Goal: Transaction & Acquisition: Purchase product/service

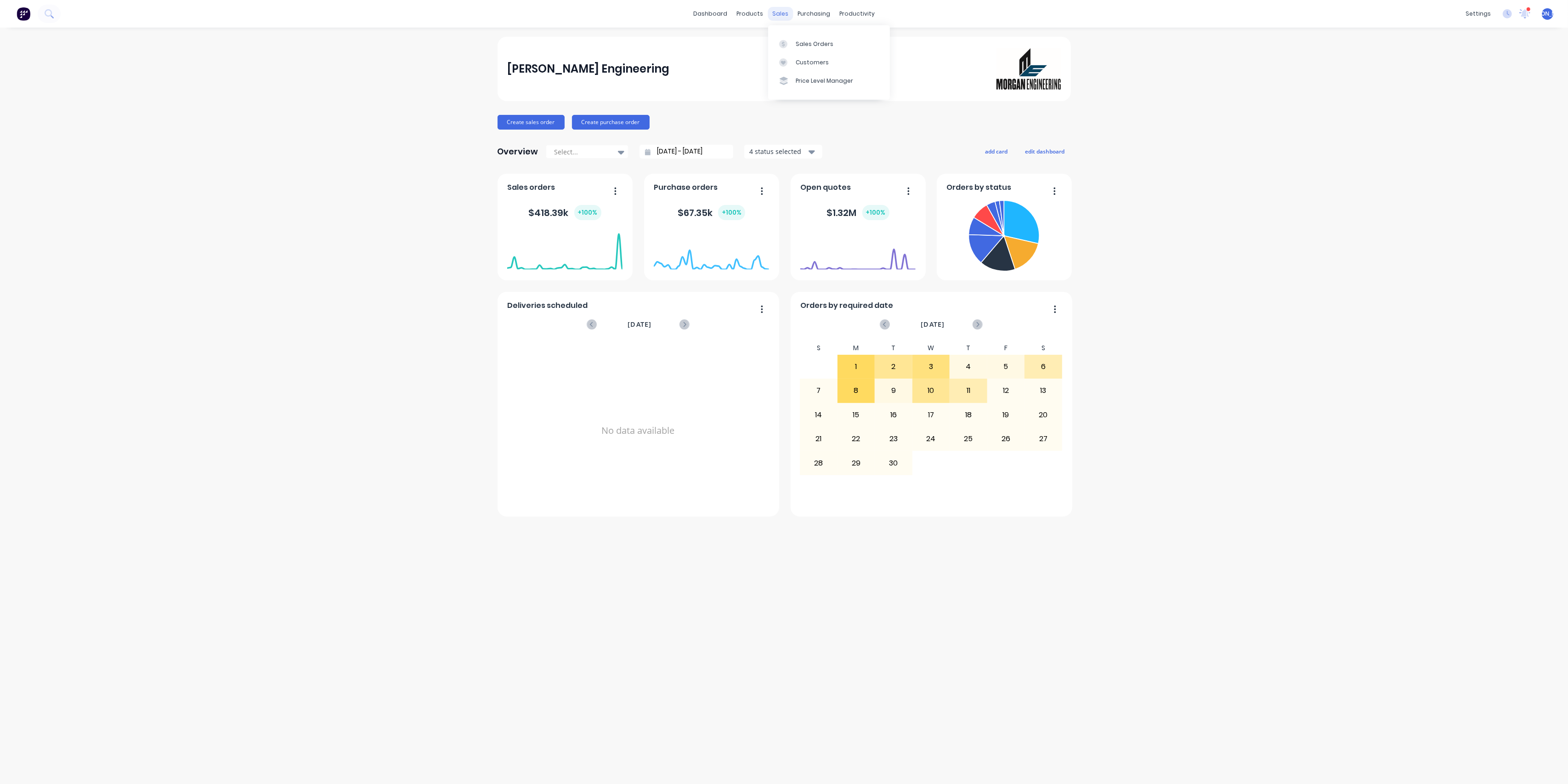
click at [785, 15] on div "sales" at bounding box center [780, 13] width 26 height 14
click at [810, 44] on div "Sales Orders" at bounding box center [814, 44] width 38 height 9
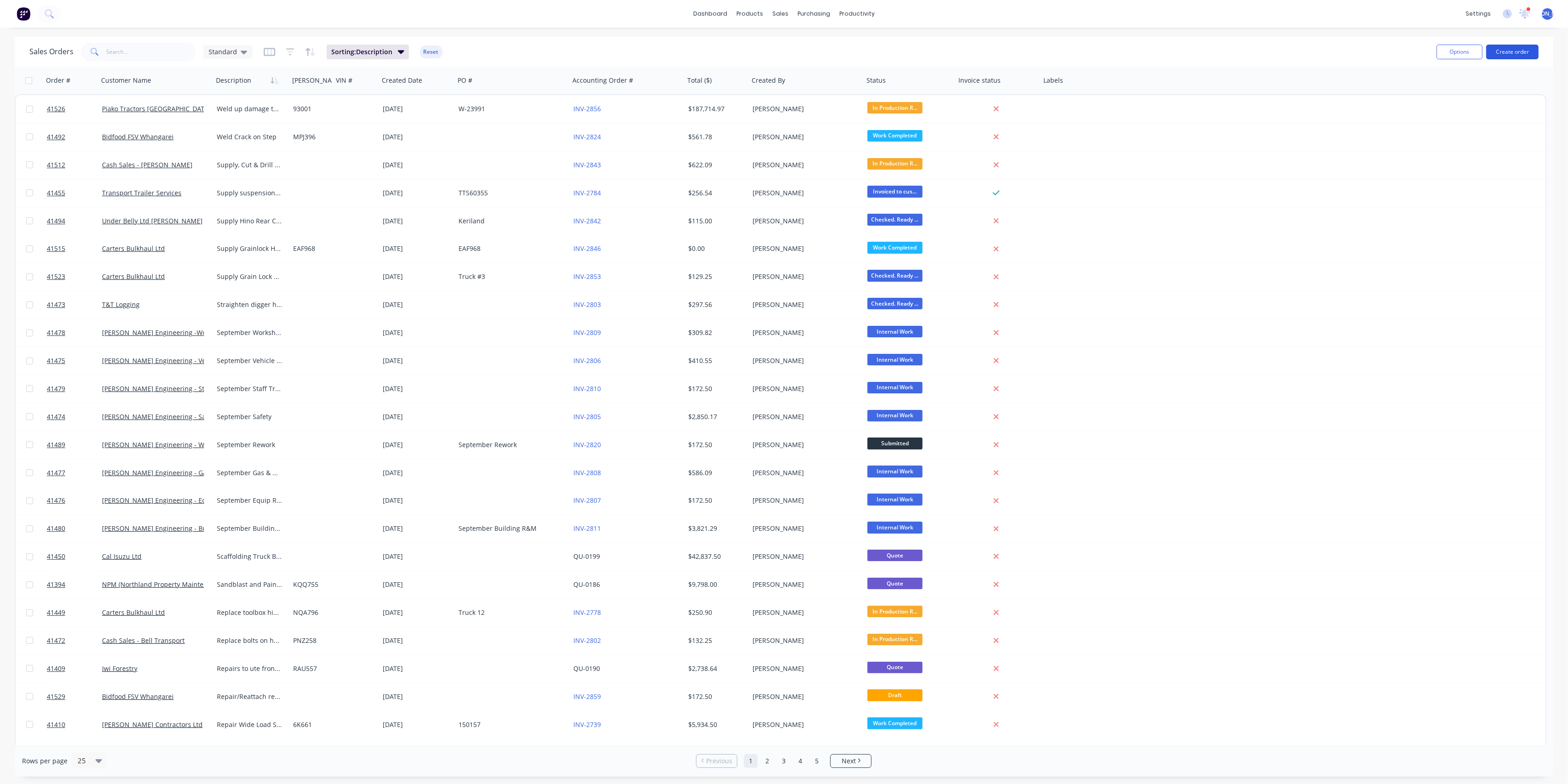
click at [1519, 55] on button "Create order" at bounding box center [1513, 52] width 52 height 15
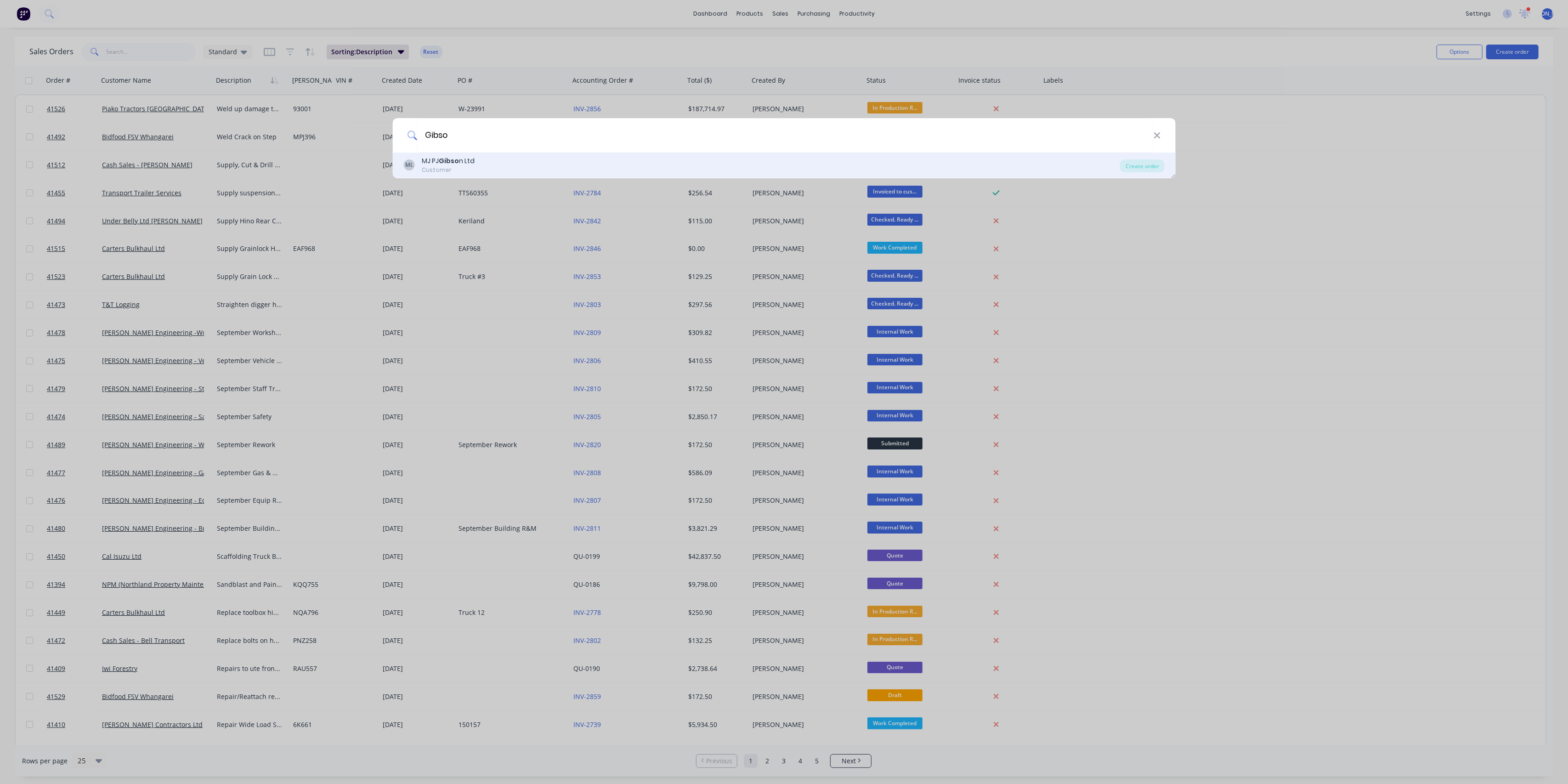
type input "Gibso"
click at [471, 164] on div "[PERSON_NAME] n Ltd" at bounding box center [448, 161] width 53 height 10
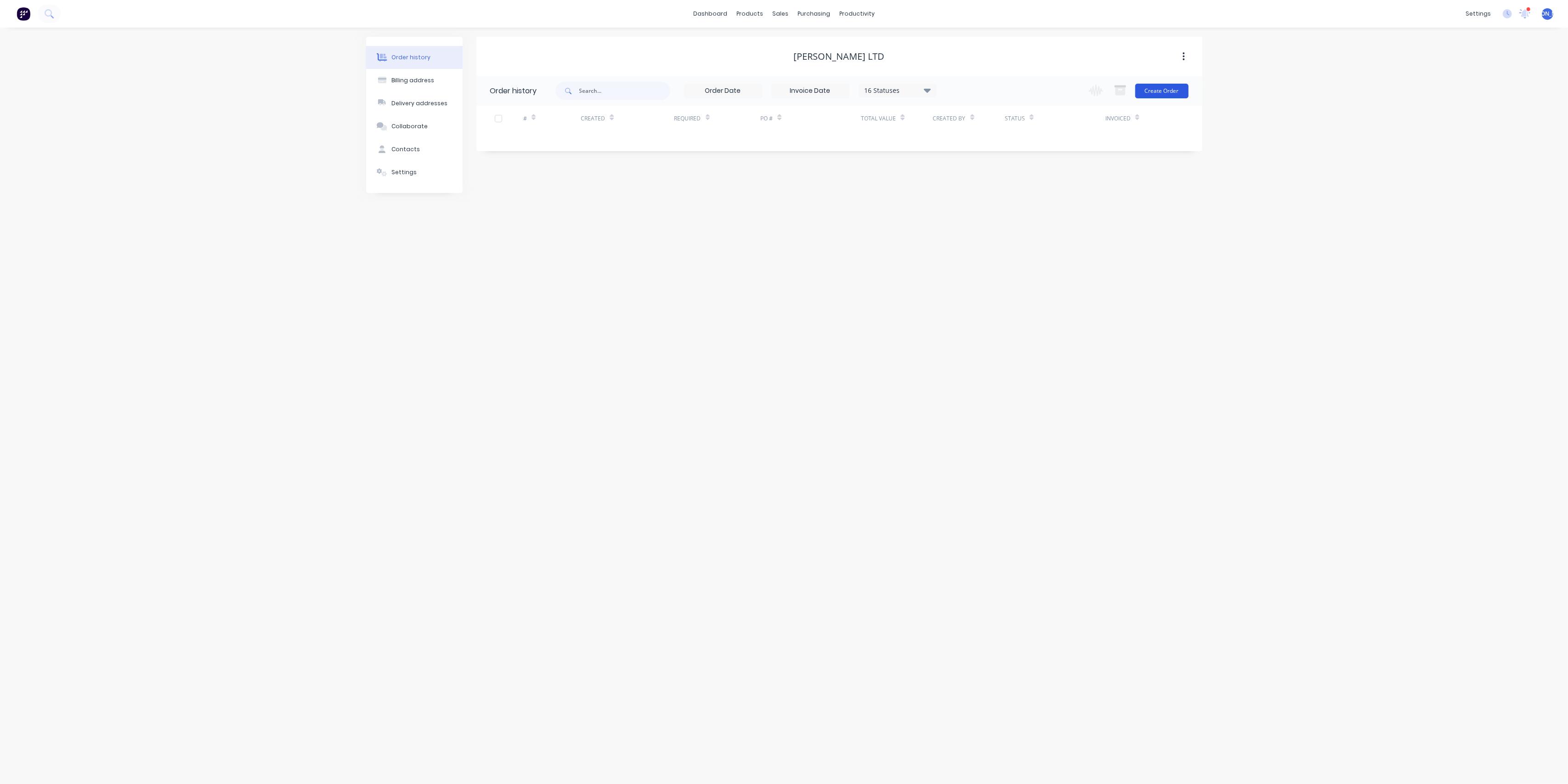
click at [1163, 91] on button "Create Order" at bounding box center [1162, 91] width 54 height 15
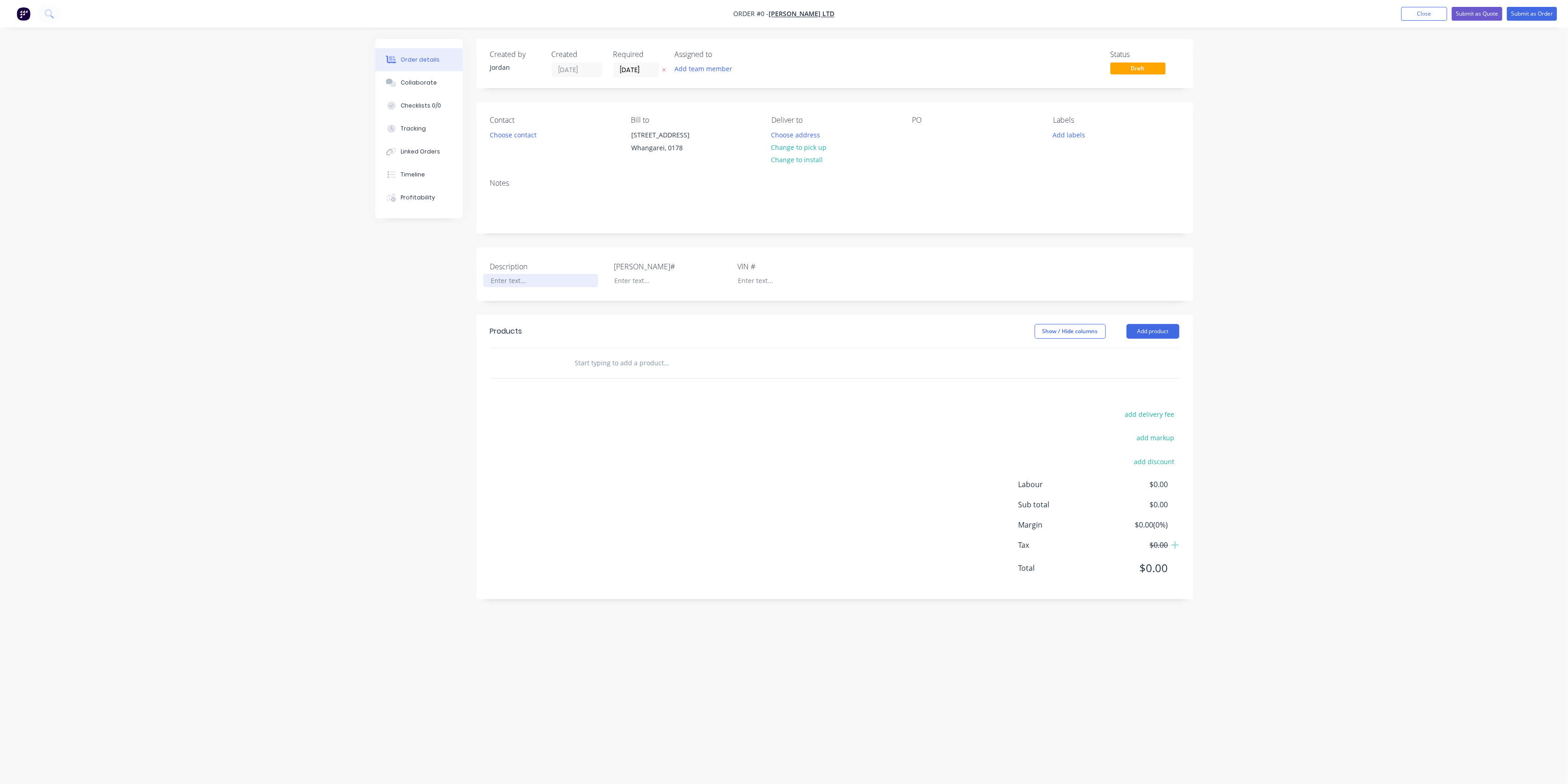
click at [524, 280] on div at bounding box center [541, 281] width 115 height 13
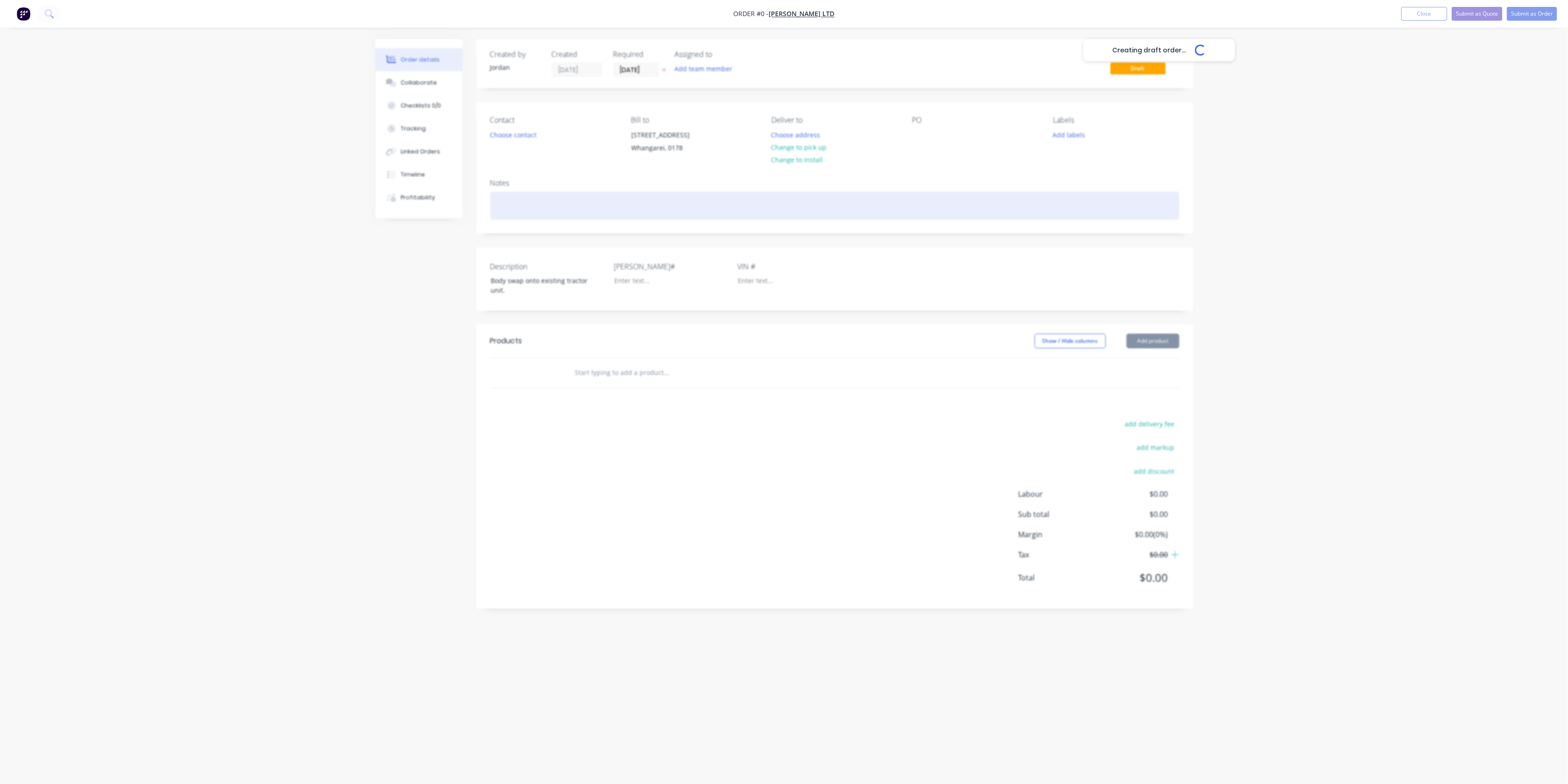
click at [513, 206] on div "Creating draft order... Loading... Order details Collaborate Checklists 0/0 Tra…" at bounding box center [785, 374] width 836 height 671
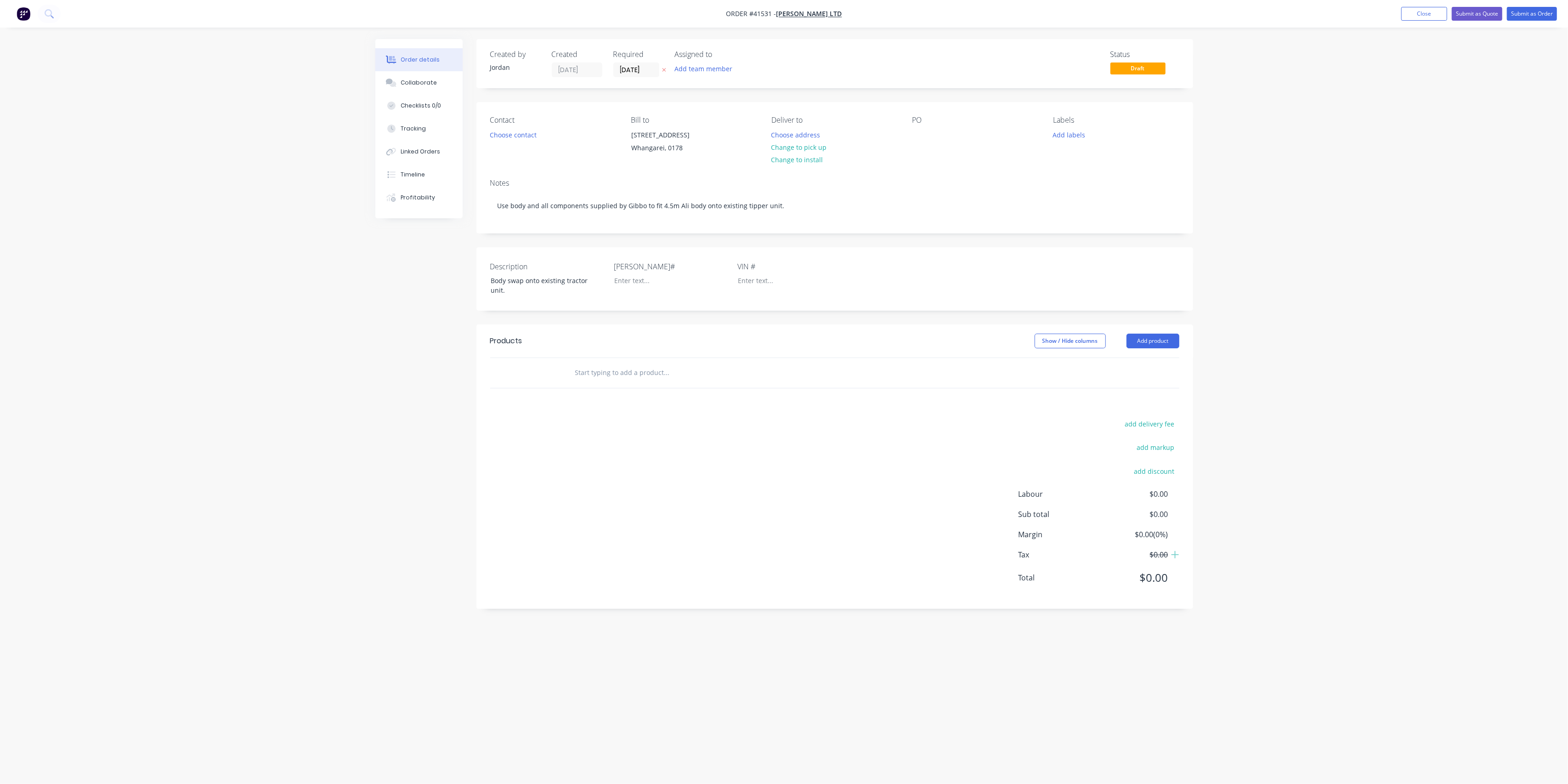
click at [1147, 331] on header "Products Show / Hide columns Add product" at bounding box center [835, 341] width 716 height 33
click at [1149, 340] on button "Add product" at bounding box center [1153, 341] width 53 height 15
click at [1136, 397] on div "Product Kit" at bounding box center [1136, 401] width 71 height 13
click at [1132, 419] on div "Back" at bounding box center [1136, 419] width 71 height 13
click at [1128, 380] on div "Basic product" at bounding box center [1136, 382] width 71 height 13
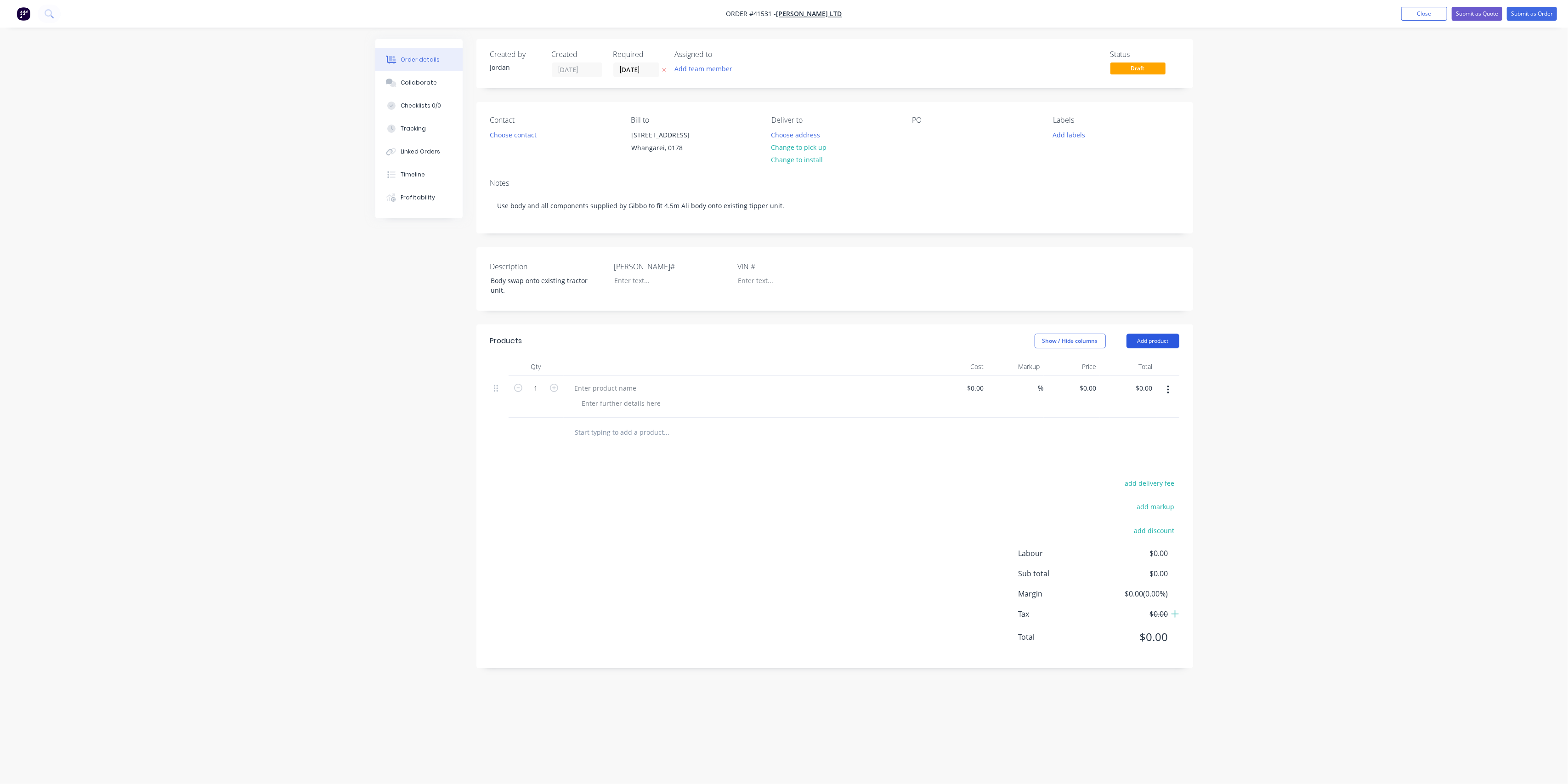
click at [1138, 348] on header "Products Show / Hide columns Add product" at bounding box center [835, 341] width 716 height 33
click at [1157, 344] on button "Add product" at bounding box center [1153, 341] width 53 height 15
click at [1146, 366] on div "Product catalogue" at bounding box center [1136, 364] width 71 height 13
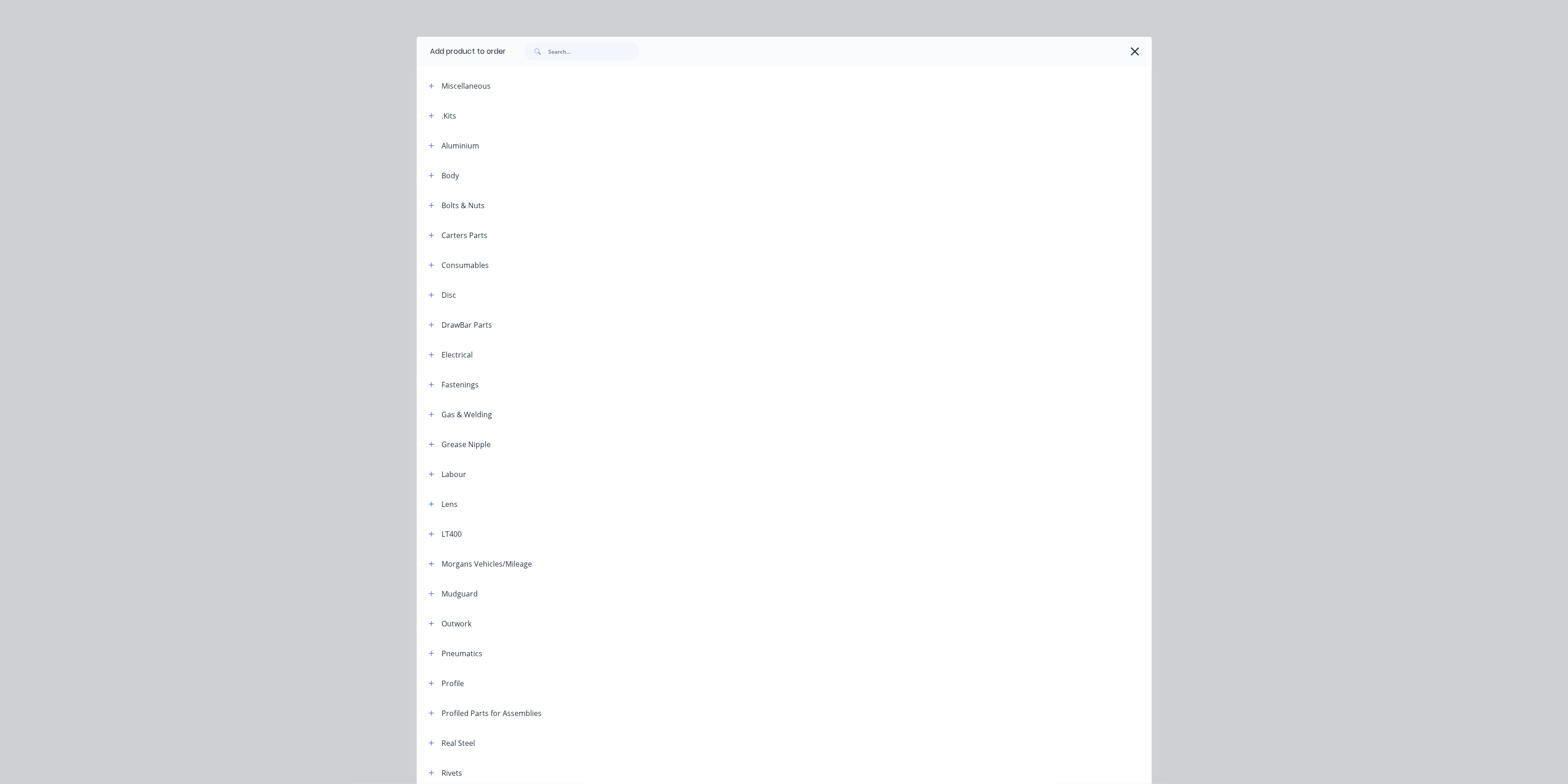
click at [443, 118] on div ".Kits" at bounding box center [449, 116] width 15 height 11
click at [429, 115] on icon "button" at bounding box center [431, 116] width 5 height 5
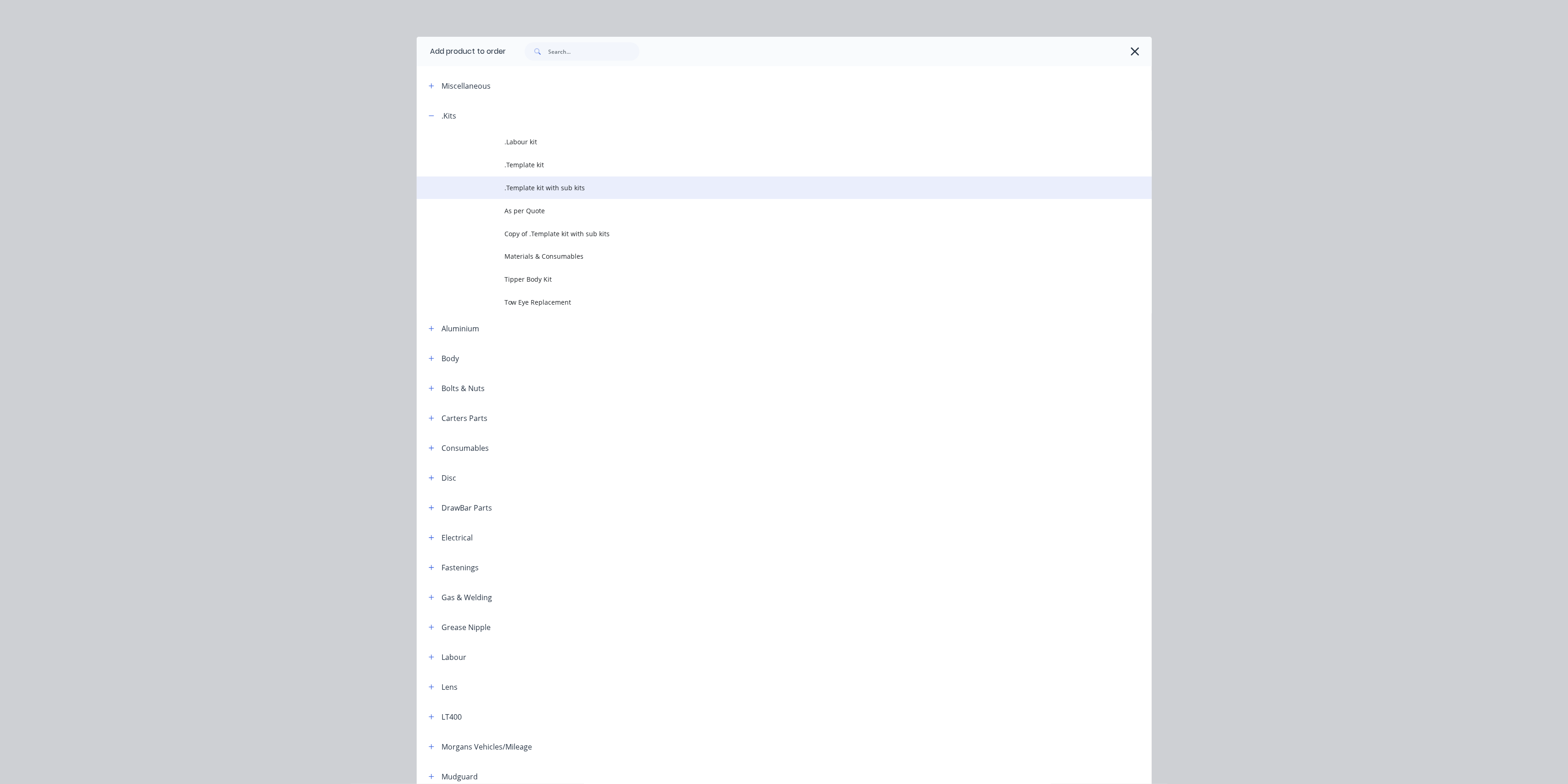
click at [559, 183] on span ".Template kit with sub kits" at bounding box center [763, 187] width 517 height 10
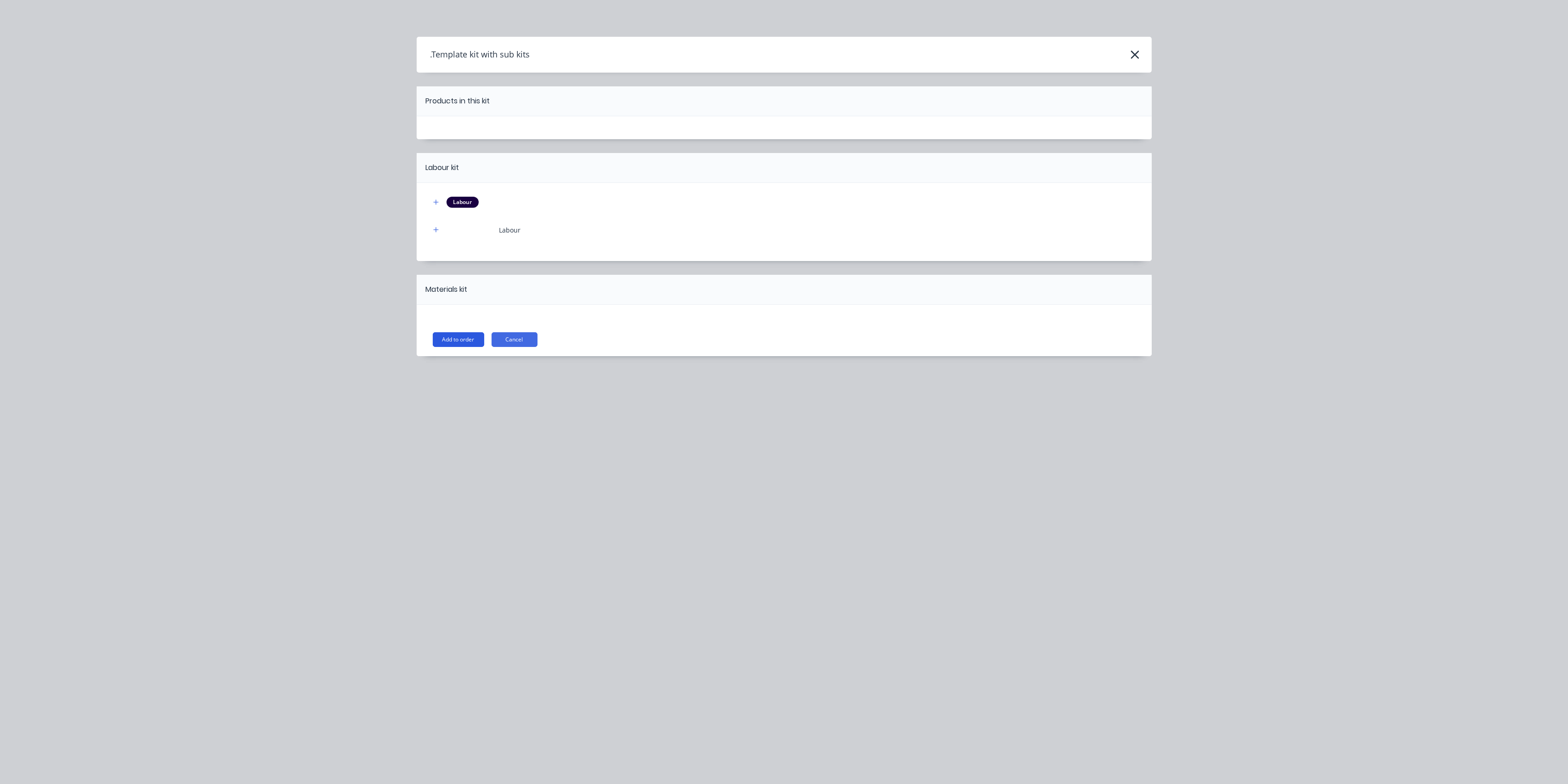
click at [460, 339] on button "Add to order" at bounding box center [458, 340] width 52 height 15
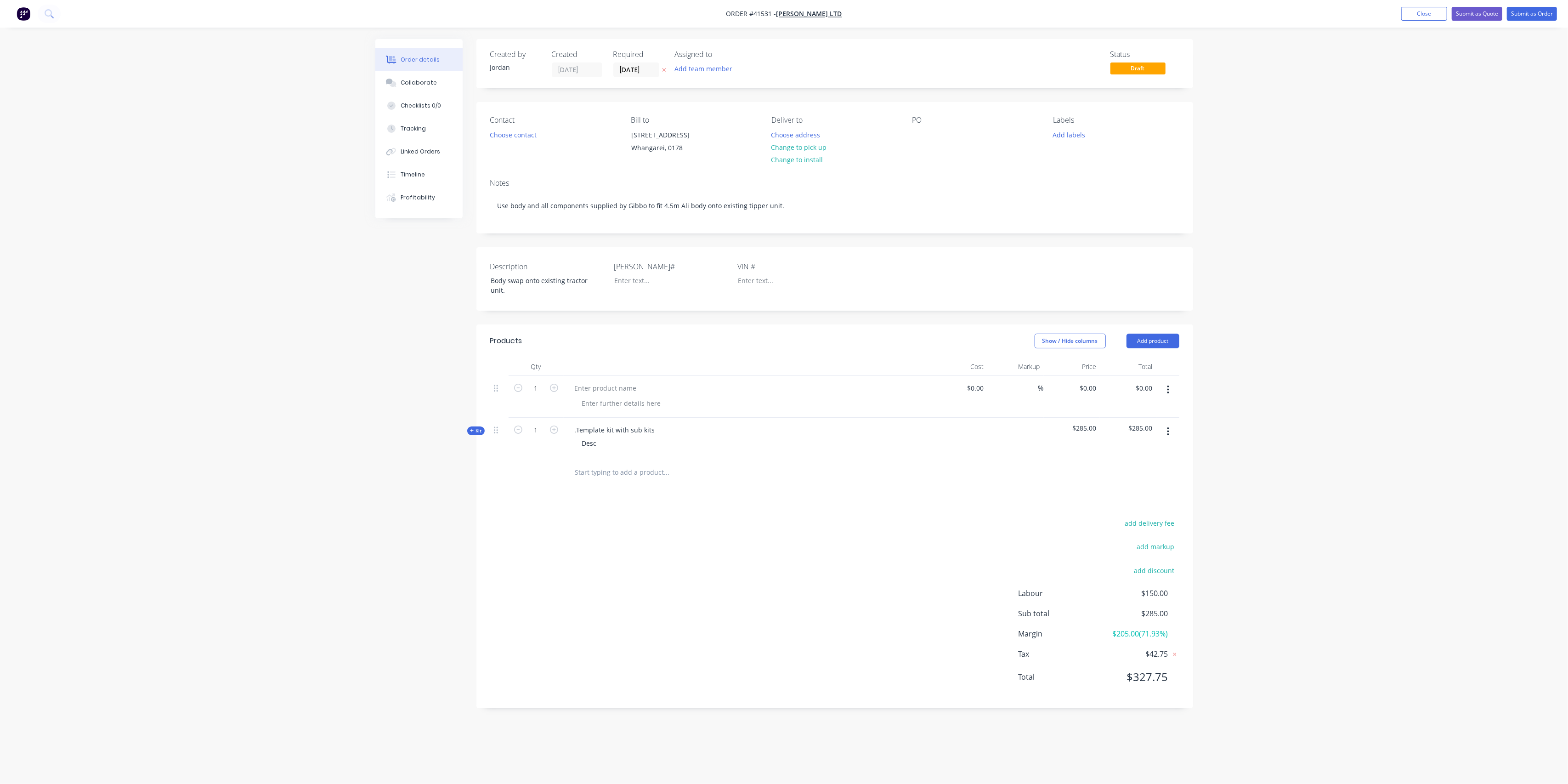
drag, startPoint x: 862, startPoint y: 463, endPoint x: 803, endPoint y: 462, distance: 59.0
click at [860, 463] on div at bounding box center [729, 472] width 323 height 18
click at [1169, 391] on button "button" at bounding box center [1167, 389] width 21 height 16
click at [1126, 461] on button "Delete" at bounding box center [1135, 469] width 87 height 18
click at [1491, 12] on button "Submit as Quote" at bounding box center [1477, 13] width 51 height 14
